Goal: Complete application form: Complete application form

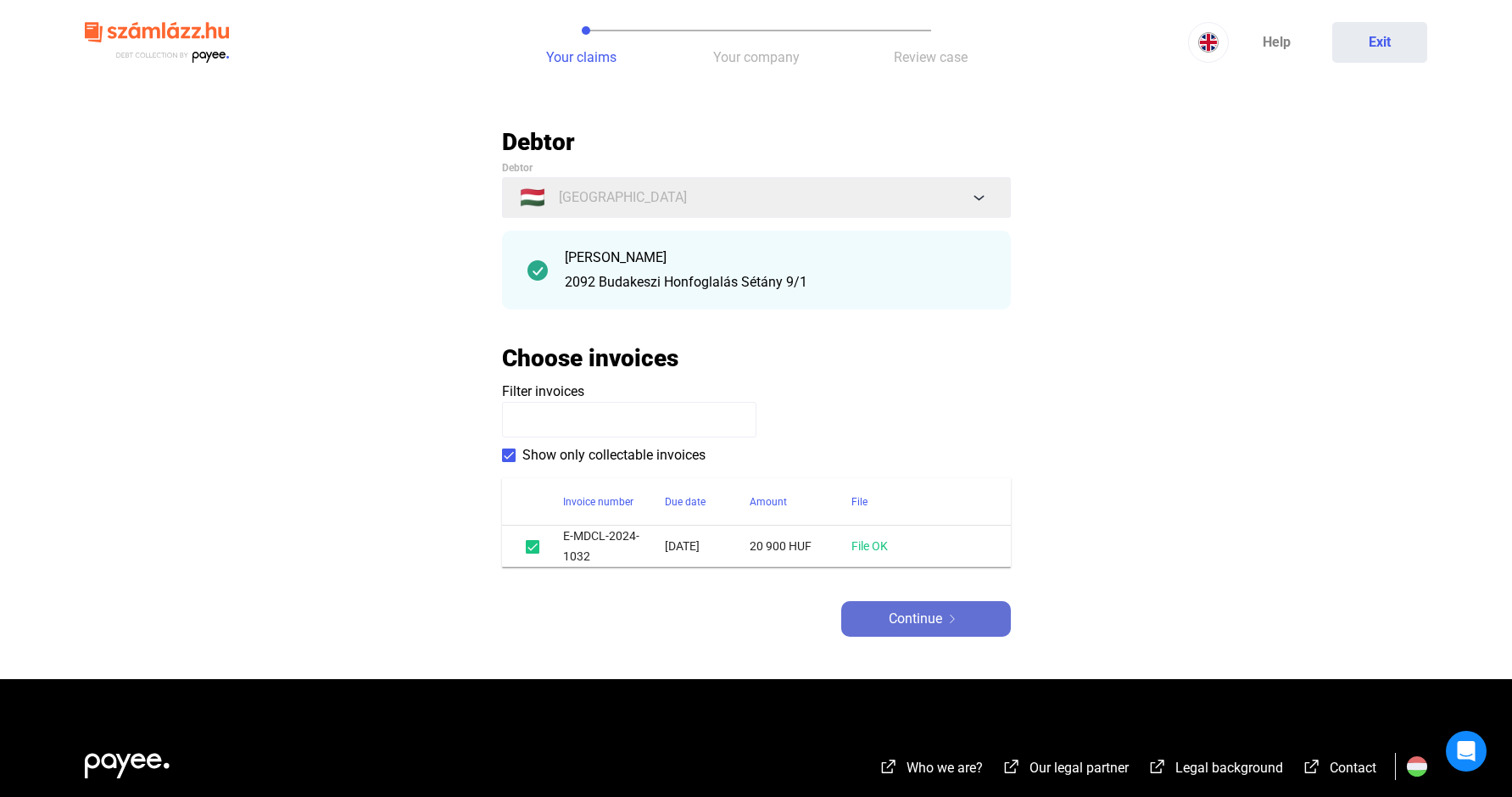
click at [920, 620] on span "Continue" at bounding box center [915, 618] width 54 height 20
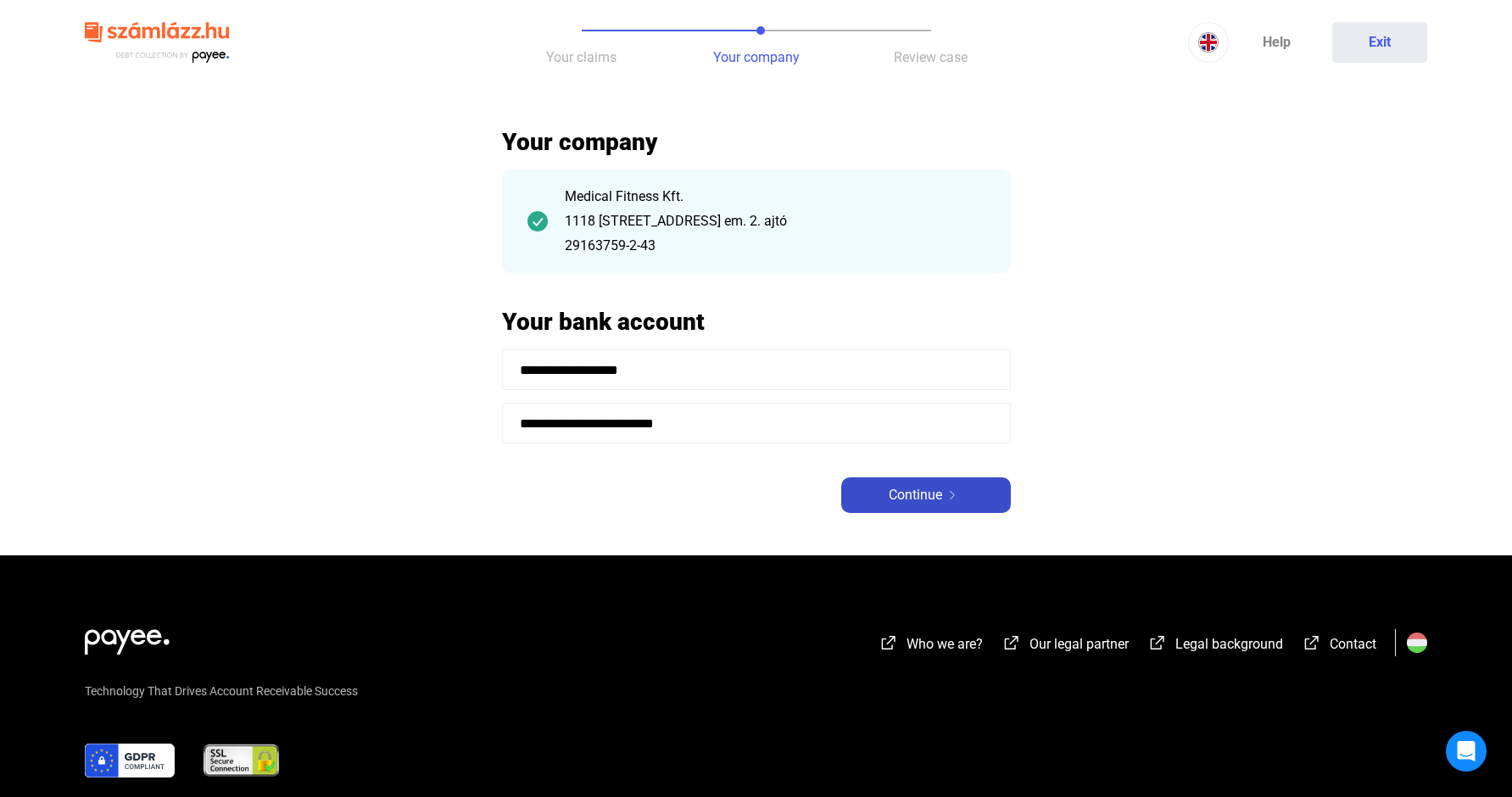
click at [925, 503] on span "Continue" at bounding box center [915, 494] width 54 height 20
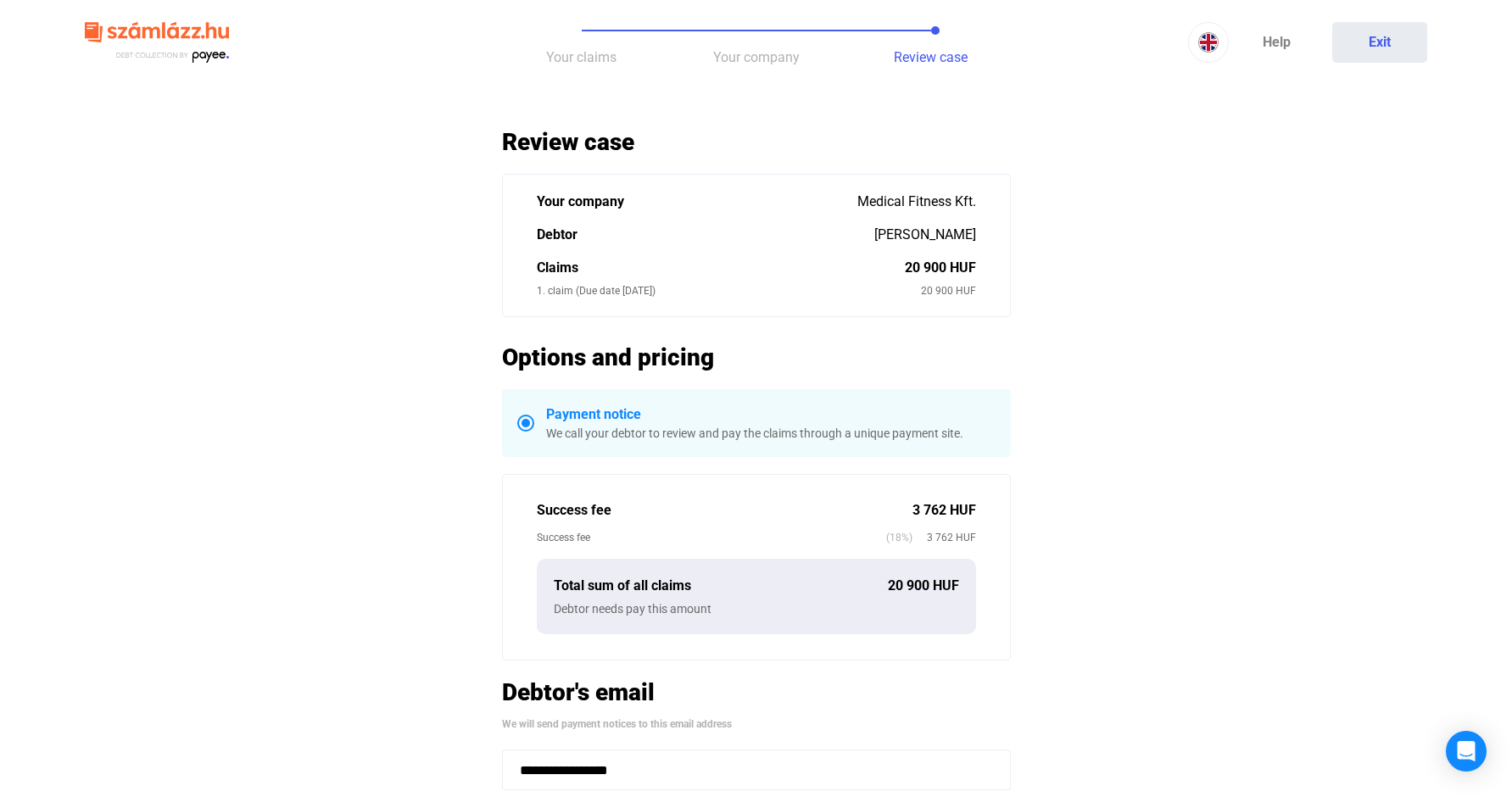
scroll to position [500, 0]
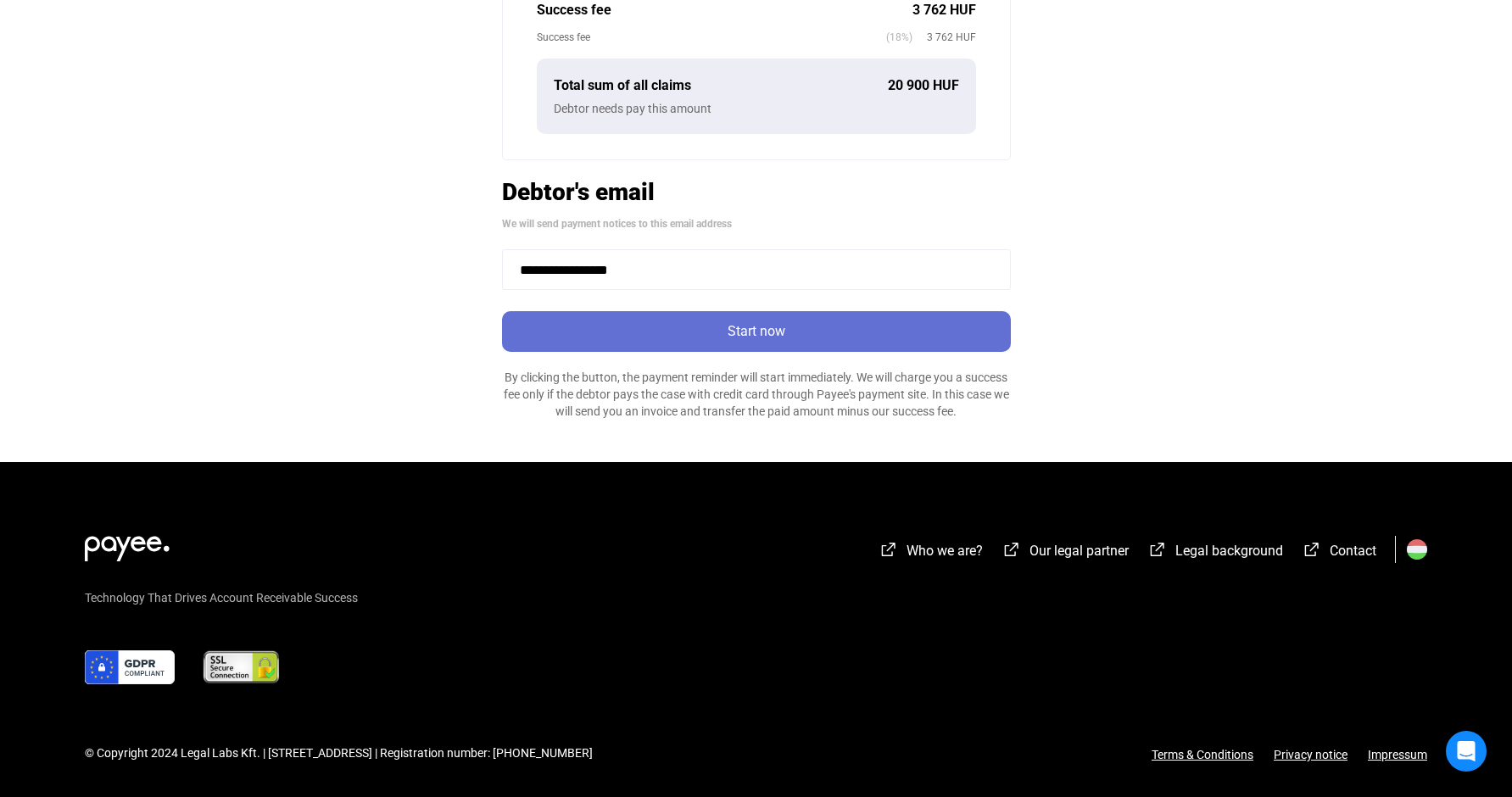
click at [724, 327] on div "Start now" at bounding box center [756, 331] width 499 height 20
